Goal: Obtain resource: Obtain resource

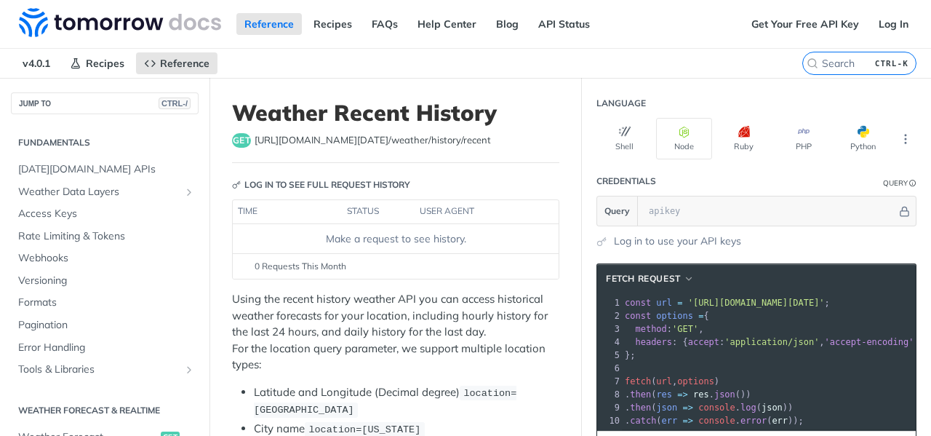
scroll to position [3, 0]
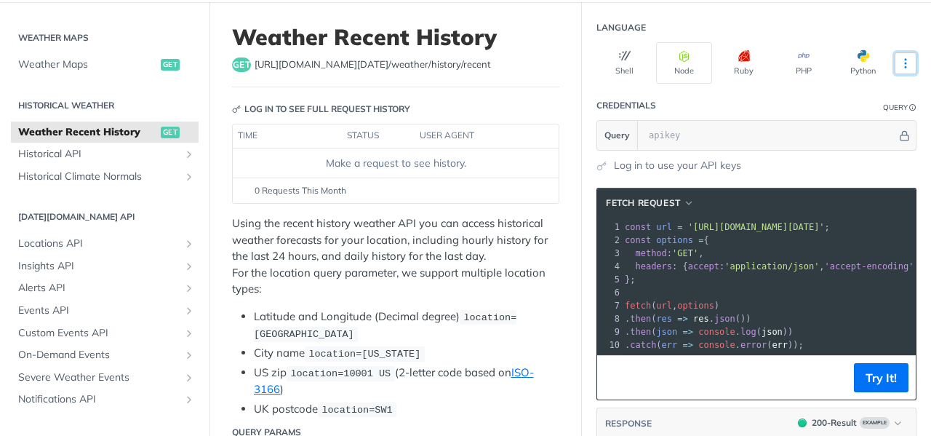
click at [899, 59] on icon "More ellipsis" at bounding box center [905, 63] width 13 height 13
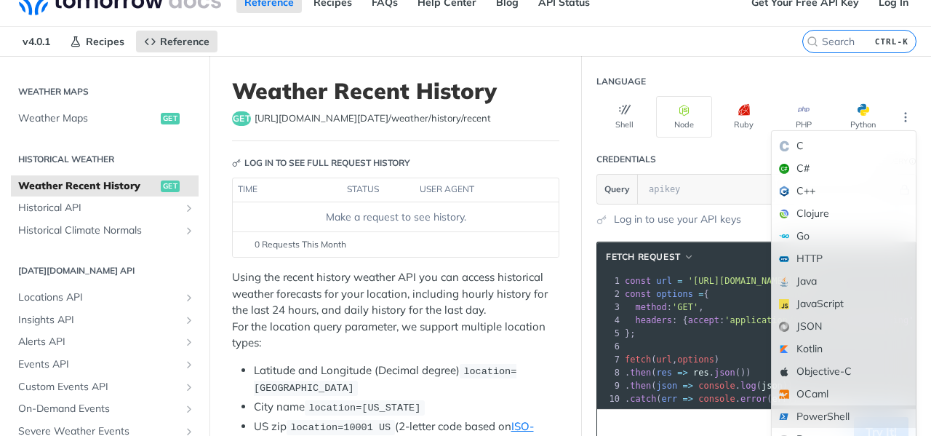
scroll to position [18, 0]
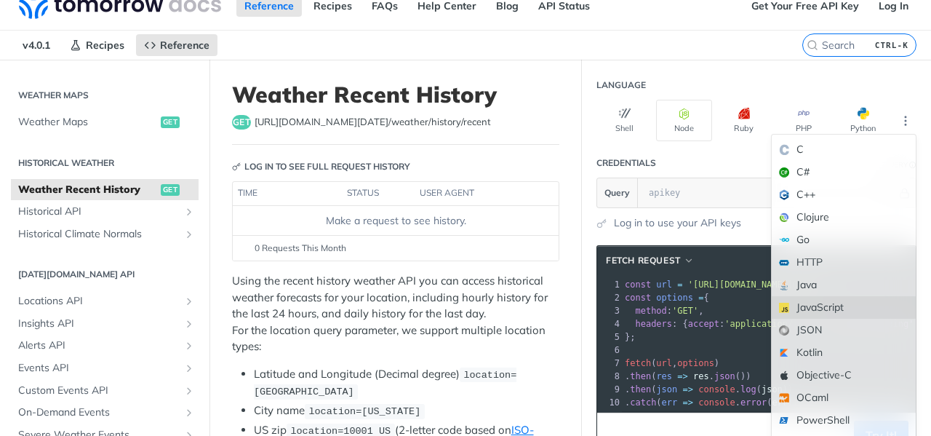
click at [806, 301] on div "JavaScript" at bounding box center [844, 307] width 144 height 23
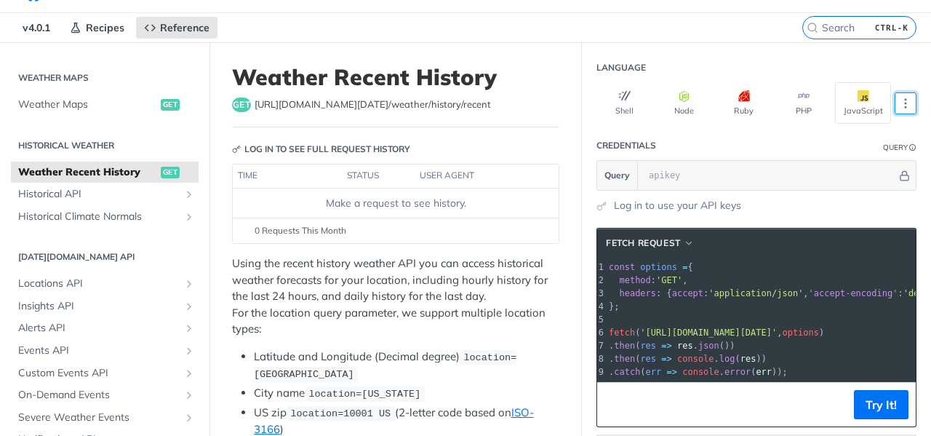
scroll to position [0, 0]
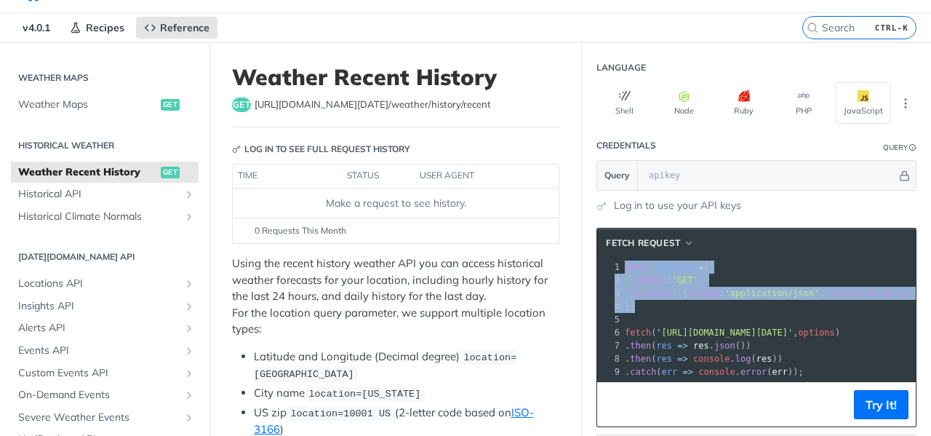
drag, startPoint x: 637, startPoint y: 304, endPoint x: 608, endPoint y: 258, distance: 54.3
click at [622, 260] on div "1 const options = { 2 method : 'GET' , 3 headers : { accept : 'application/json…" at bounding box center [824, 319] width 404 height 118
copy div "const options = { 2 method : 'GET' , 3 headers : { accept : 'application/json' …"
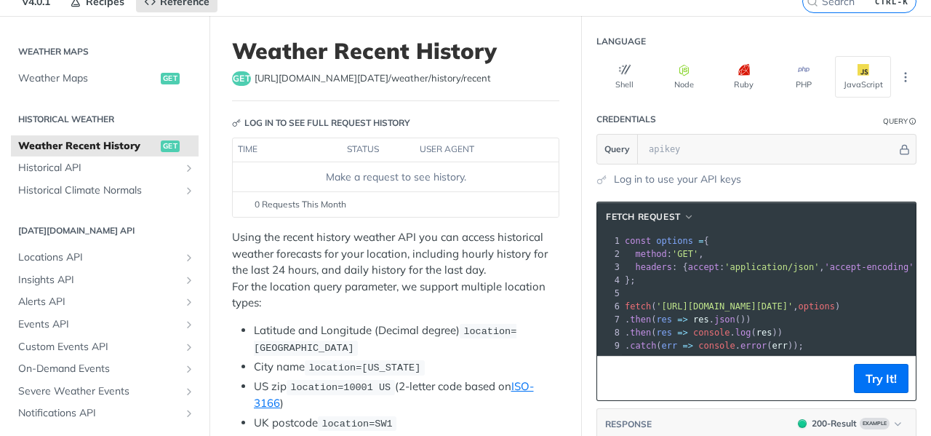
click at [656, 304] on span "'[URL][DOMAIN_NAME][DATE]'" at bounding box center [724, 306] width 137 height 10
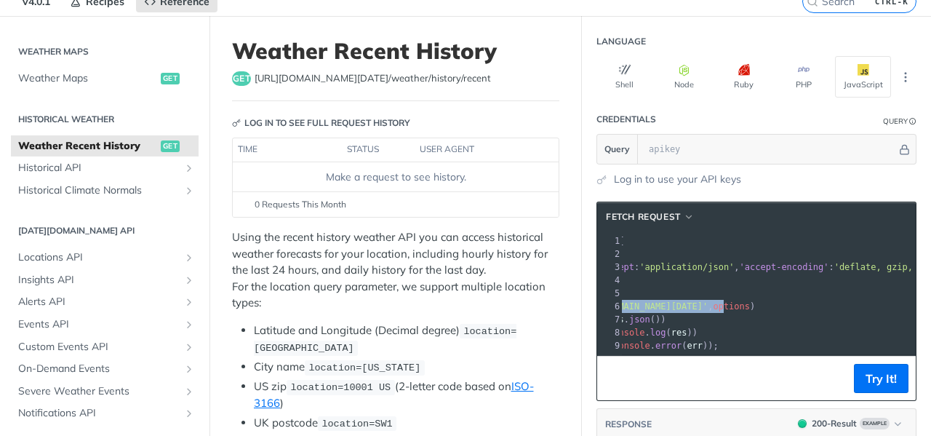
copy span "https://api.tomorrow.io/v4/weather/history/recent?location=austin"
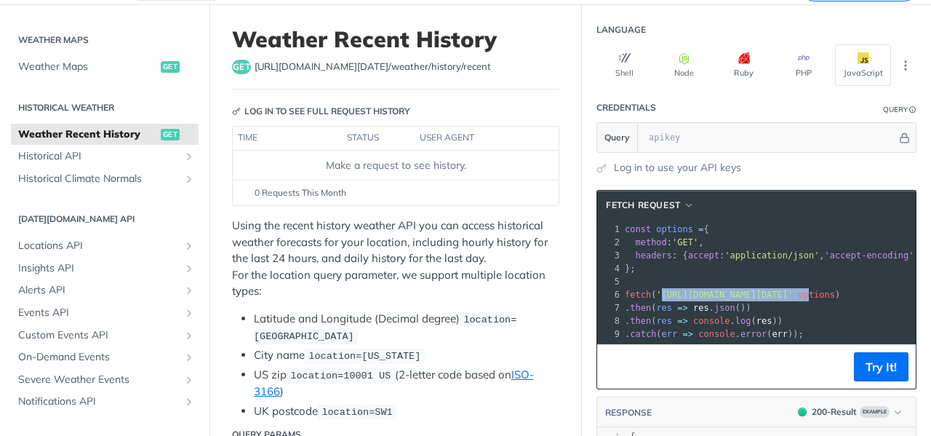
scroll to position [74, 0]
